Goal: Transaction & Acquisition: Purchase product/service

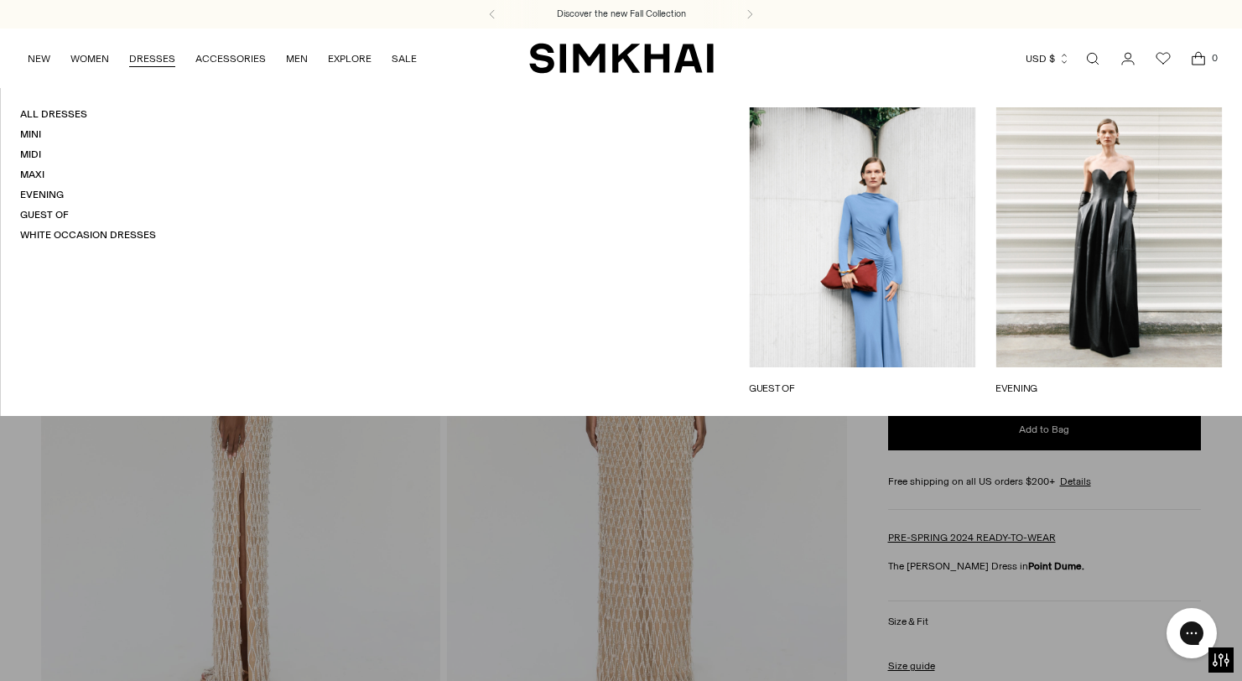
click at [158, 55] on link "DRESSES" at bounding box center [152, 58] width 46 height 37
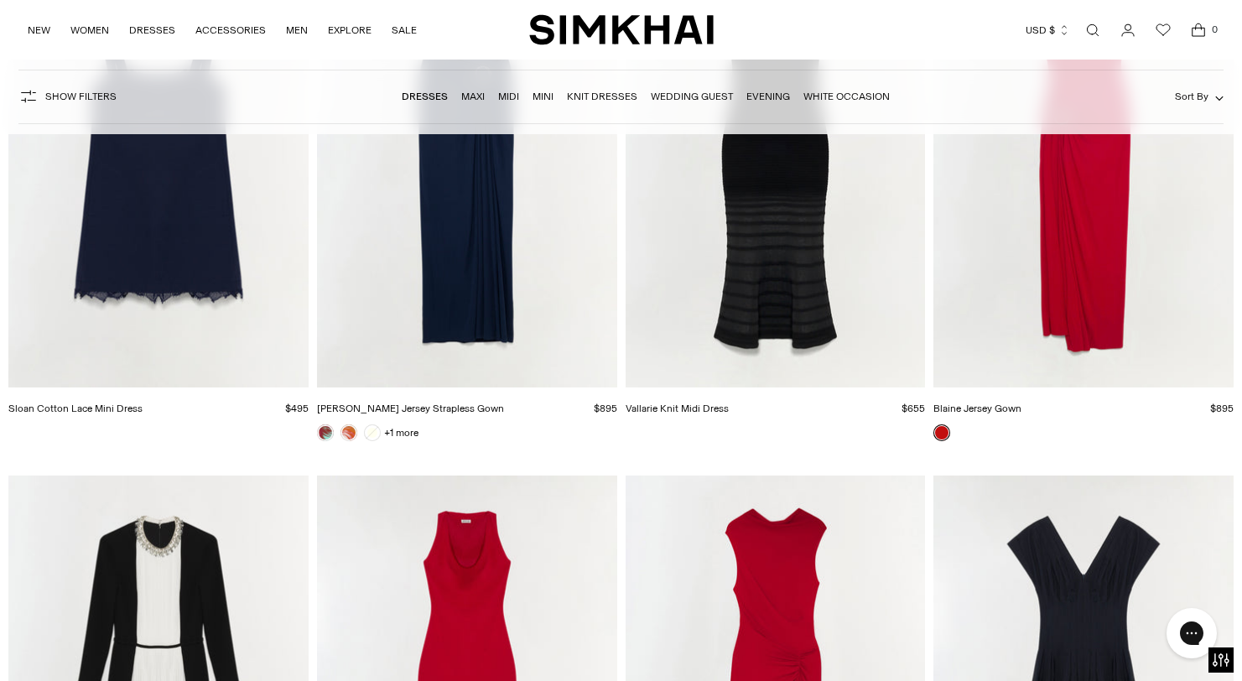
scroll to position [11020, 0]
